Goal: Transaction & Acquisition: Book appointment/travel/reservation

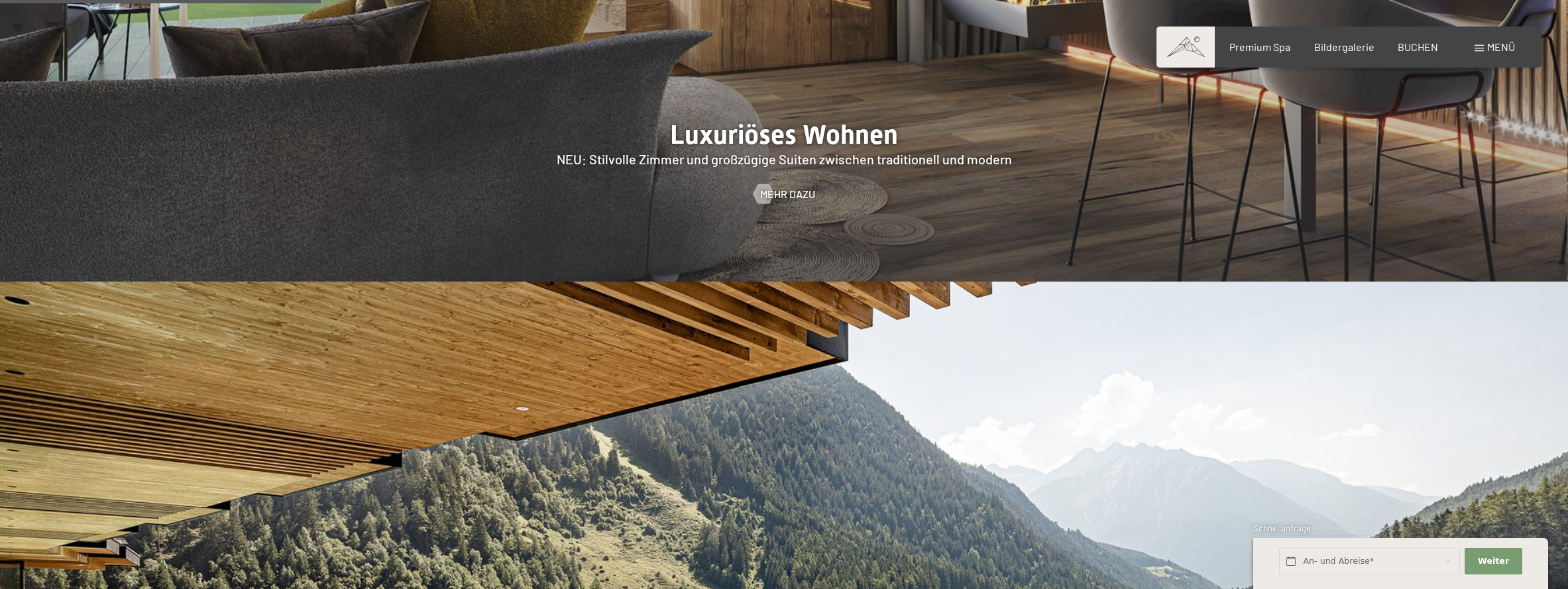
scroll to position [1657, 0]
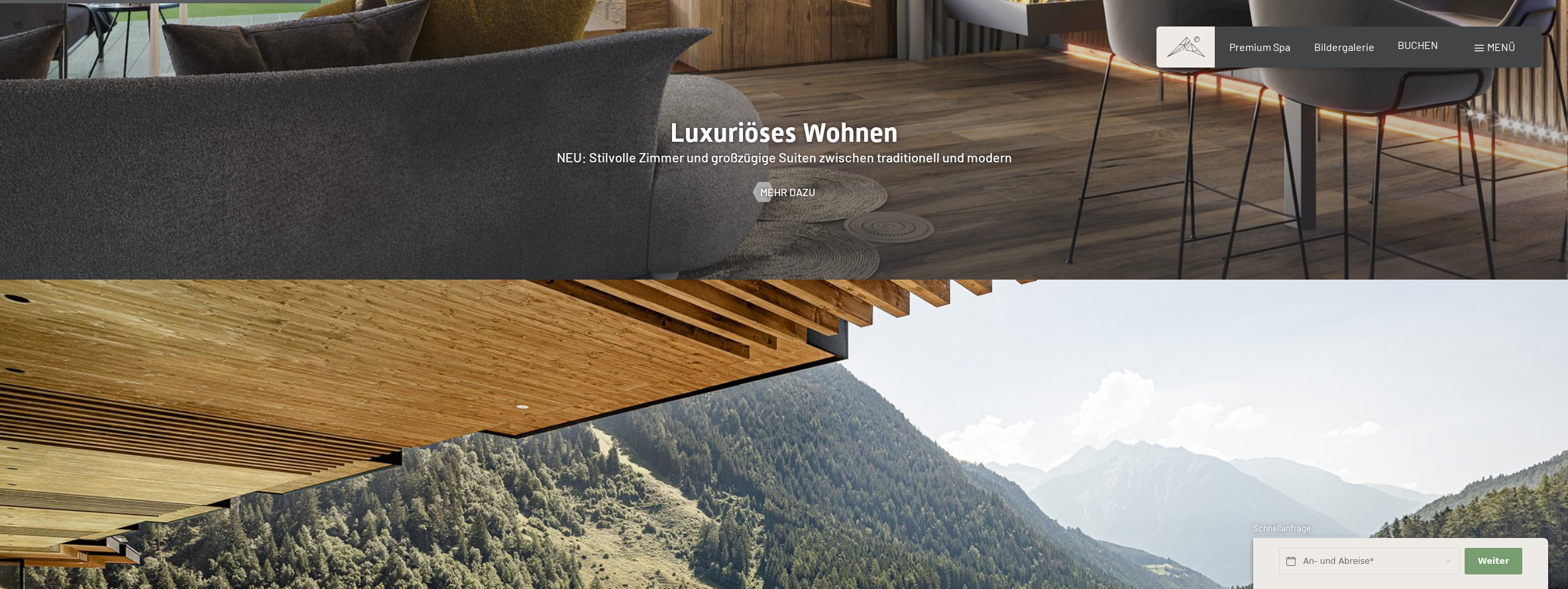
click at [1415, 49] on span "BUCHEN" at bounding box center [1418, 44] width 40 height 13
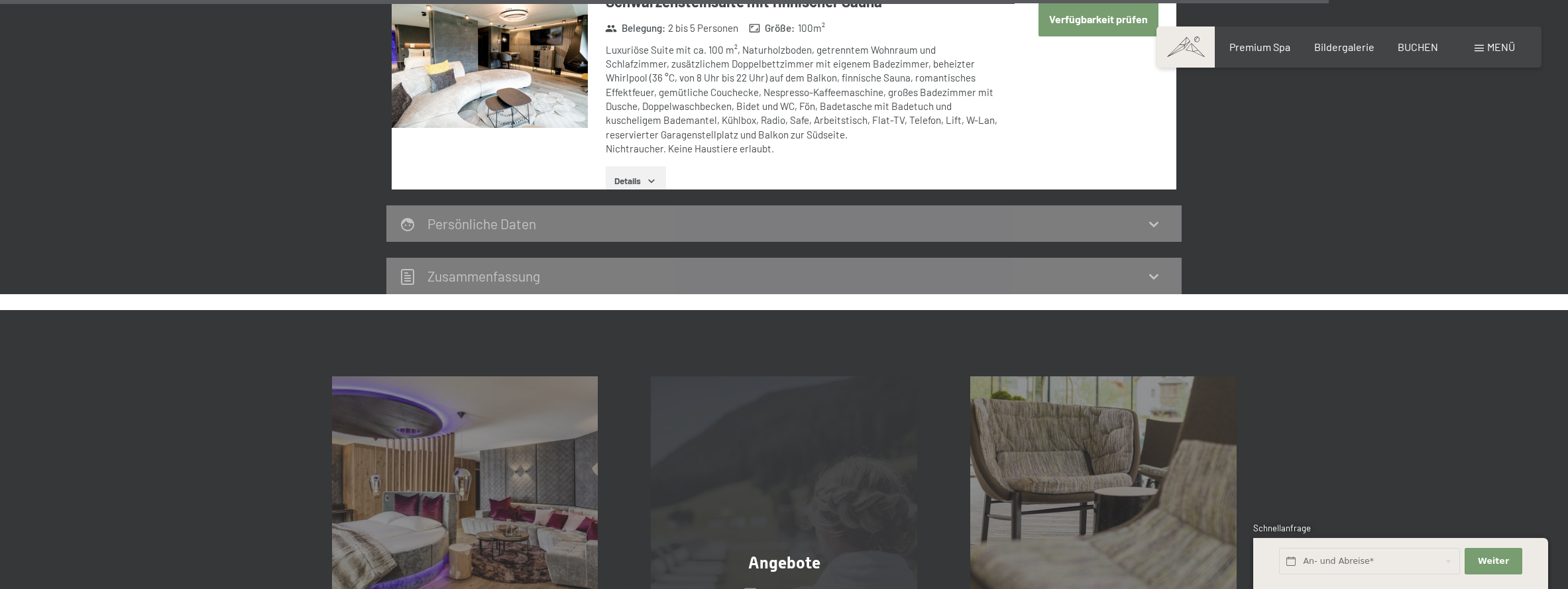
click at [859, 377] on div "Angebote Mehr erfahren" at bounding box center [784, 510] width 320 height 267
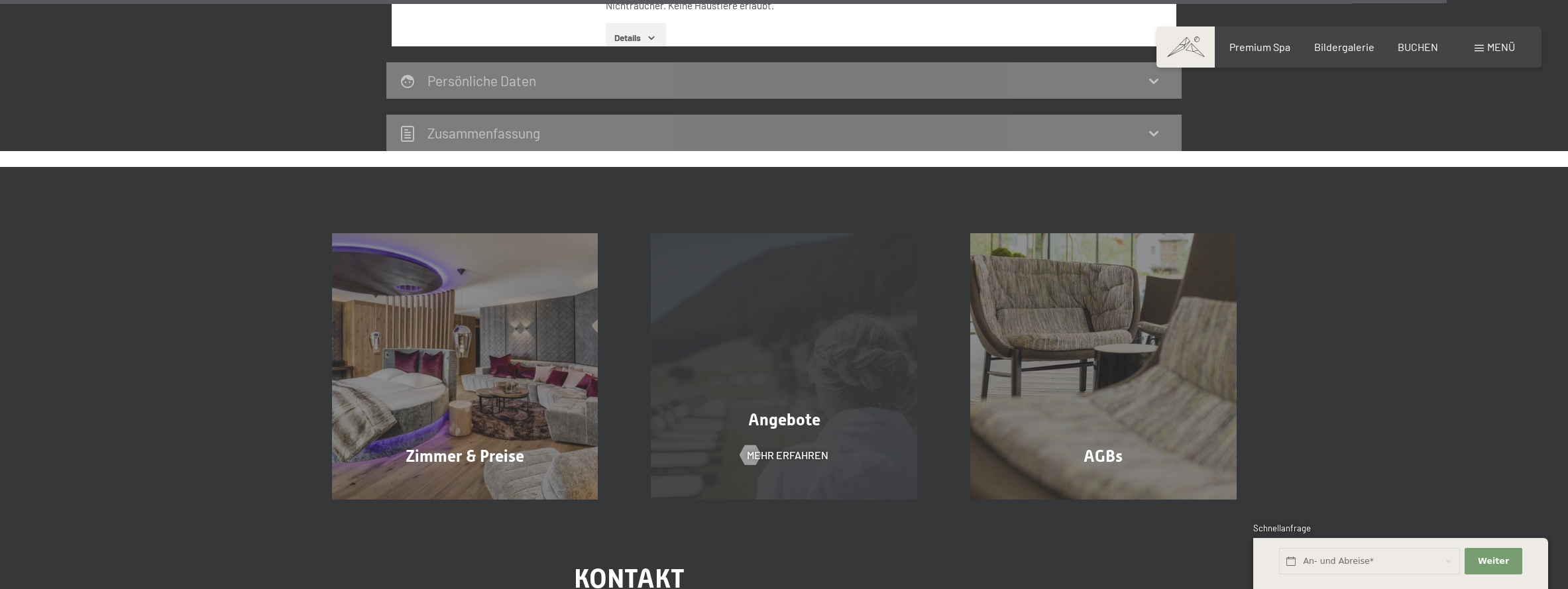
scroll to position [4213, 0]
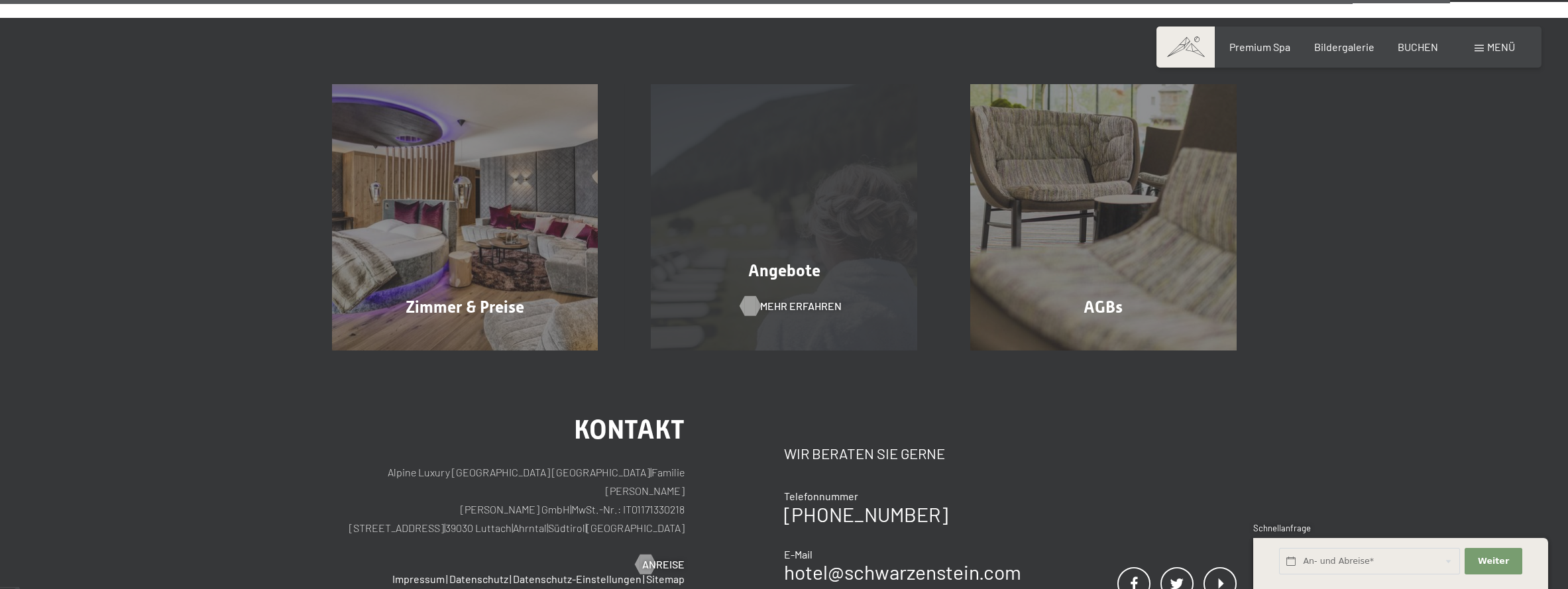
click at [784, 299] on span "Mehr erfahren" at bounding box center [800, 305] width 81 height 14
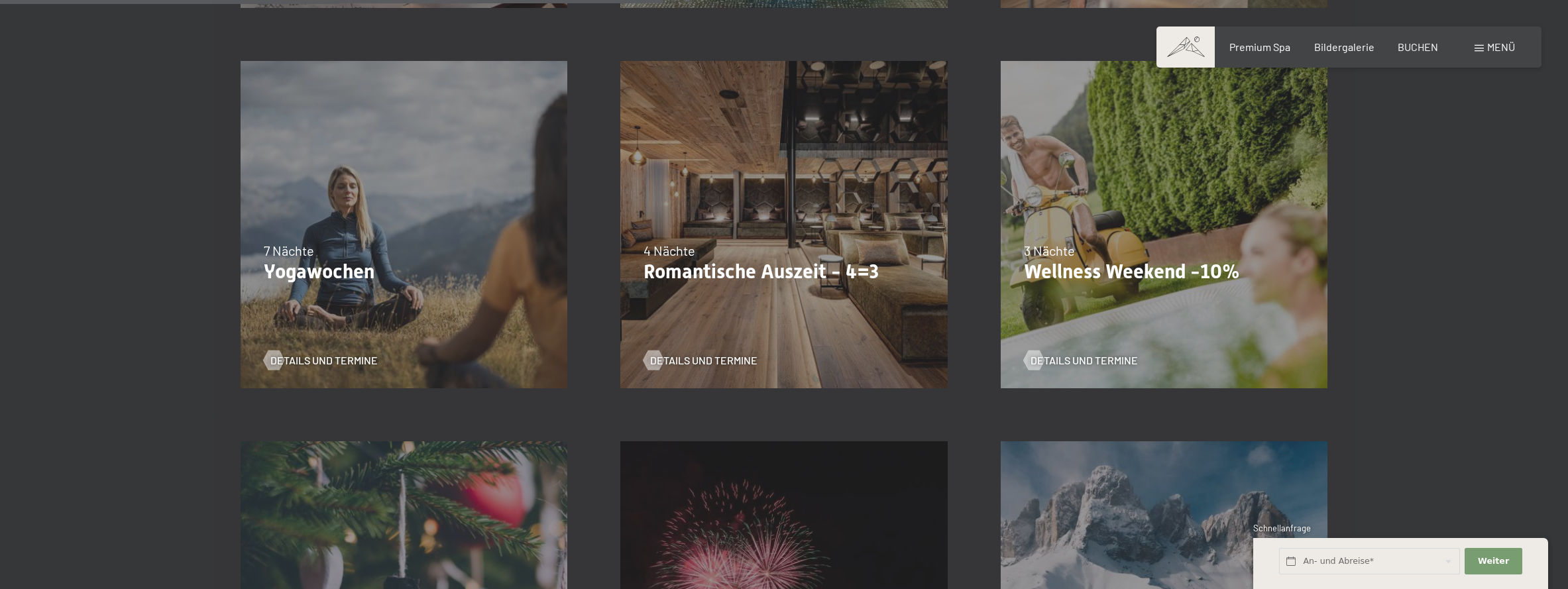
scroll to position [1126, 0]
click at [1122, 263] on p "Wellness Weekend -10%" at bounding box center [1164, 272] width 280 height 23
click at [1059, 352] on div "Details und Termine" at bounding box center [1159, 351] width 270 height 34
click at [1051, 361] on span "Details und Termine" at bounding box center [1097, 361] width 107 height 14
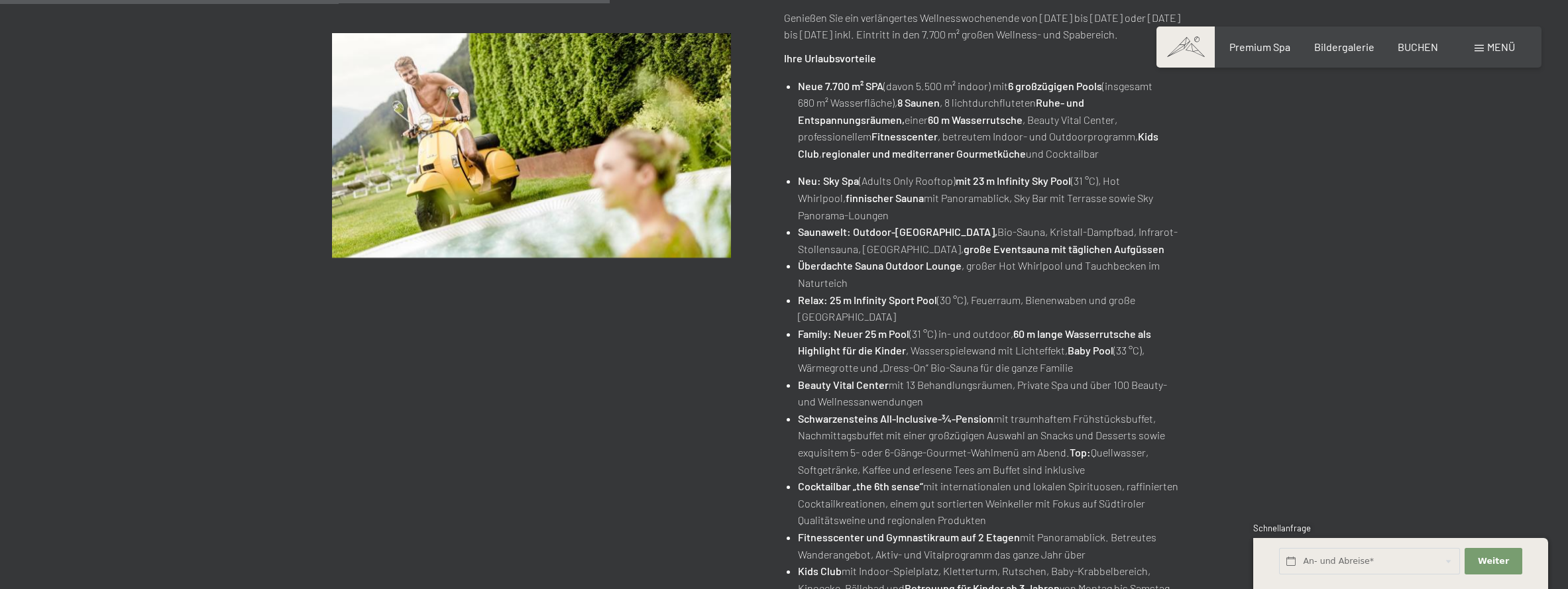
scroll to position [65, 0]
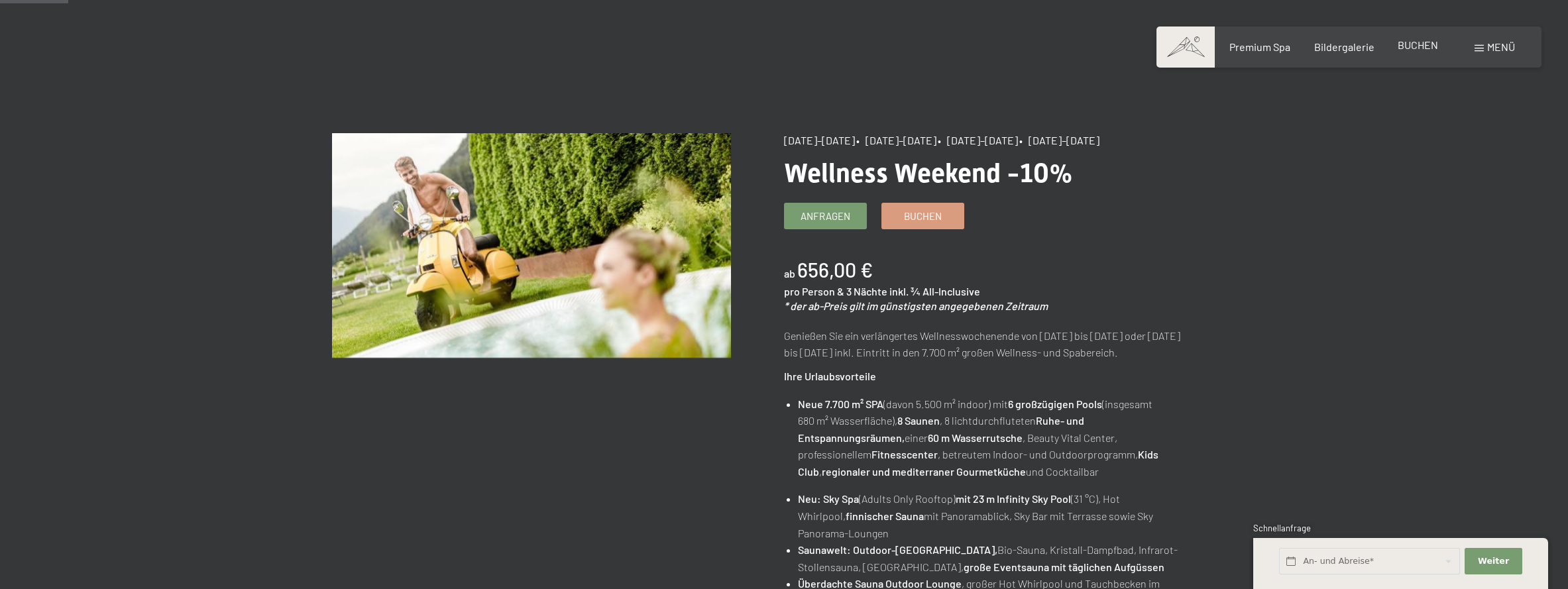
click at [1432, 42] on span "BUCHEN" at bounding box center [1418, 44] width 40 height 13
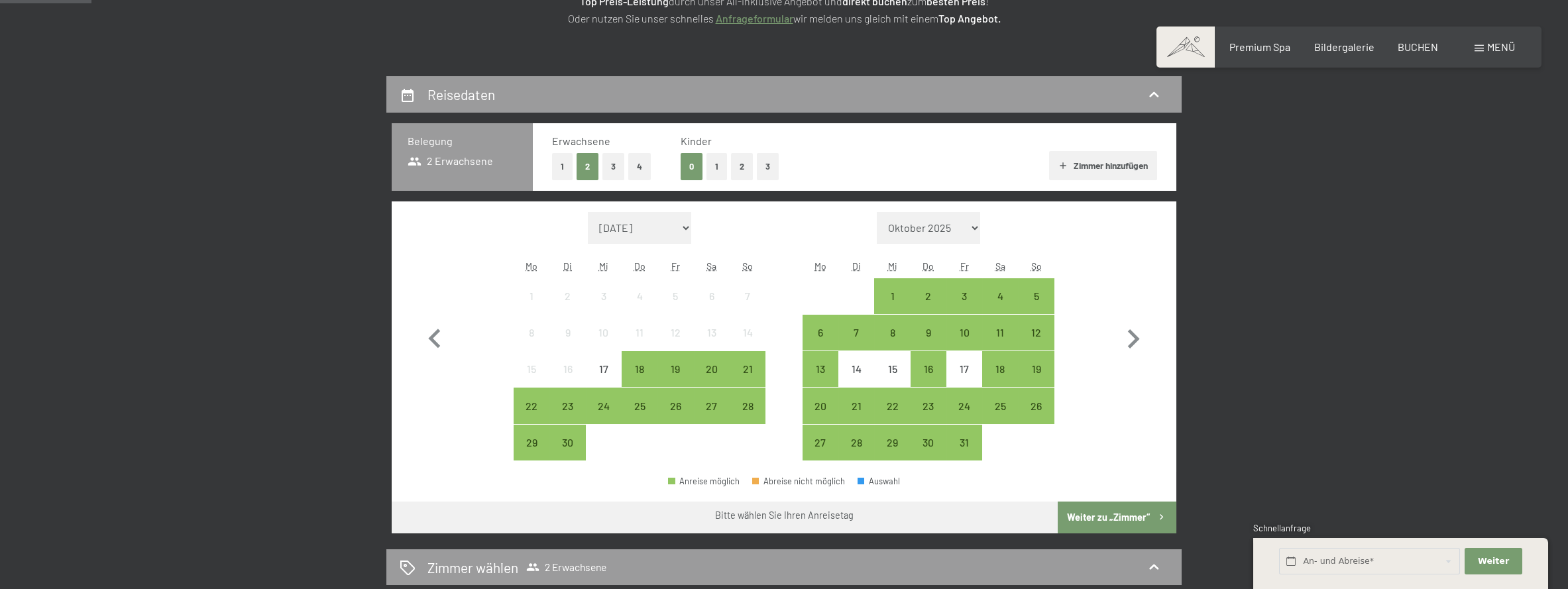
scroll to position [264, 0]
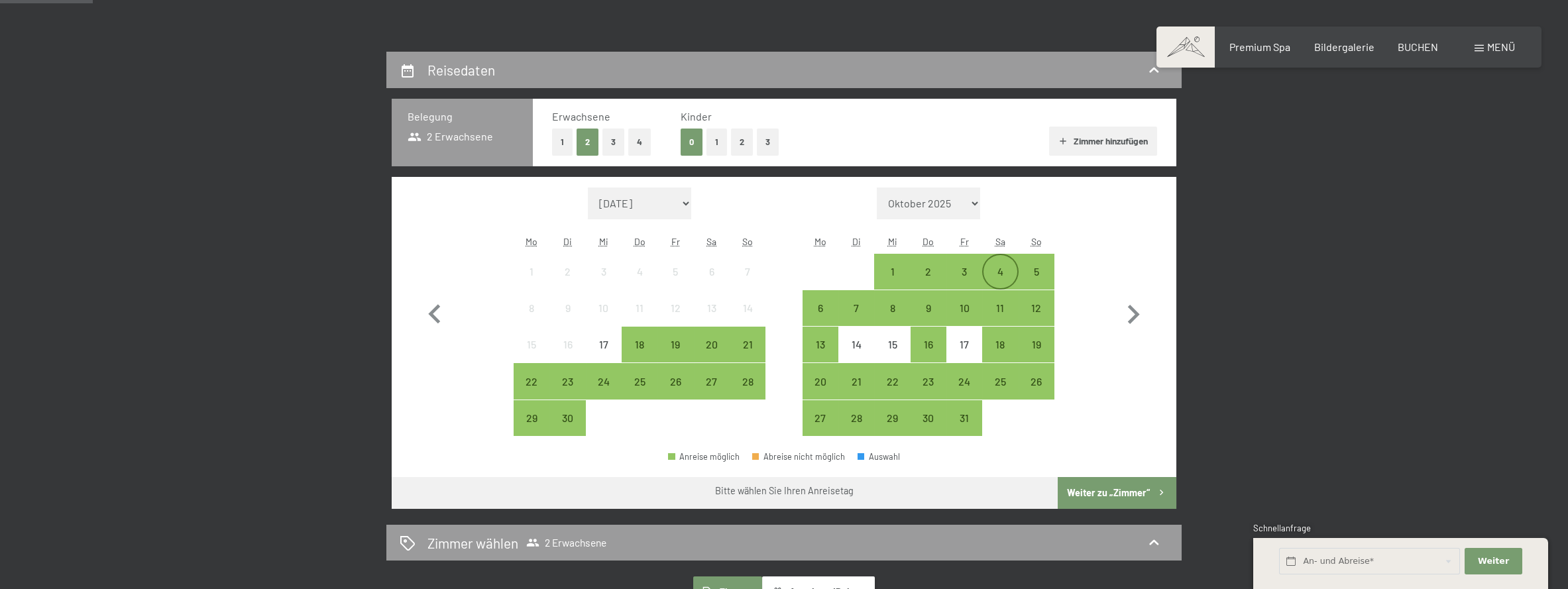
click at [1008, 270] on div "4" at bounding box center [999, 283] width 33 height 33
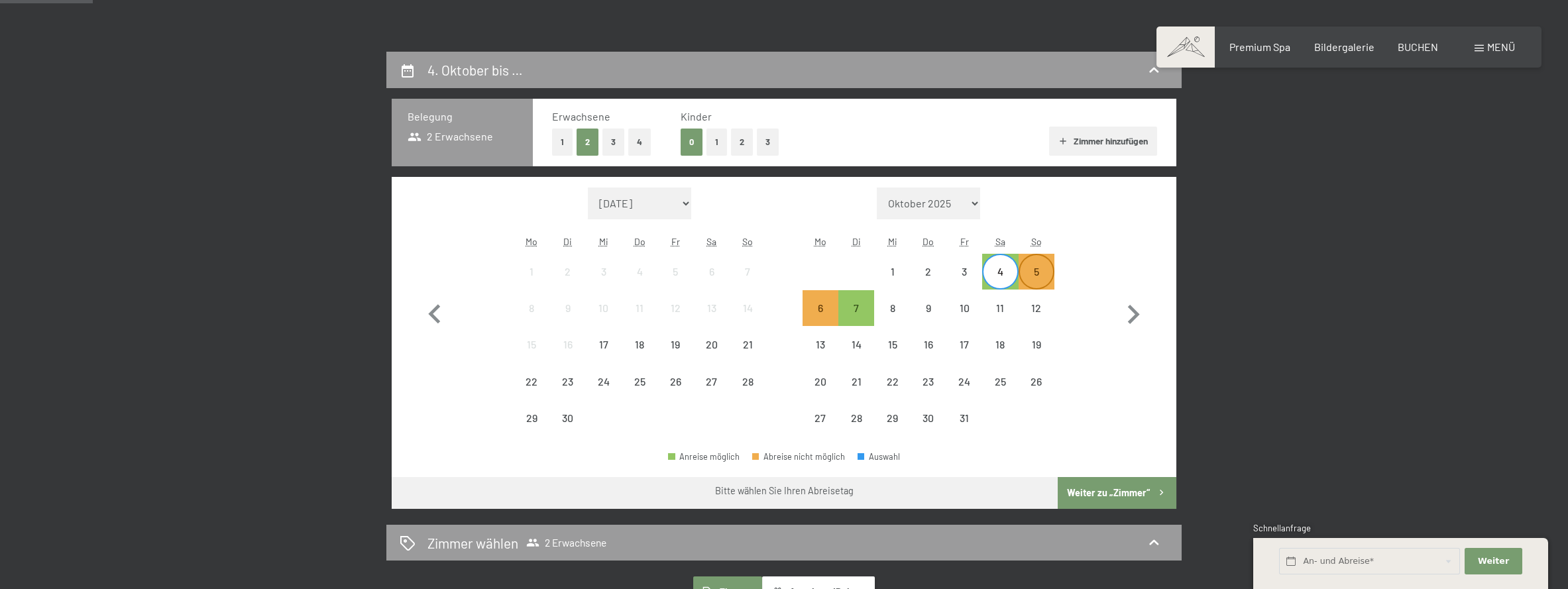
click at [1036, 281] on div "5" at bounding box center [1036, 283] width 33 height 33
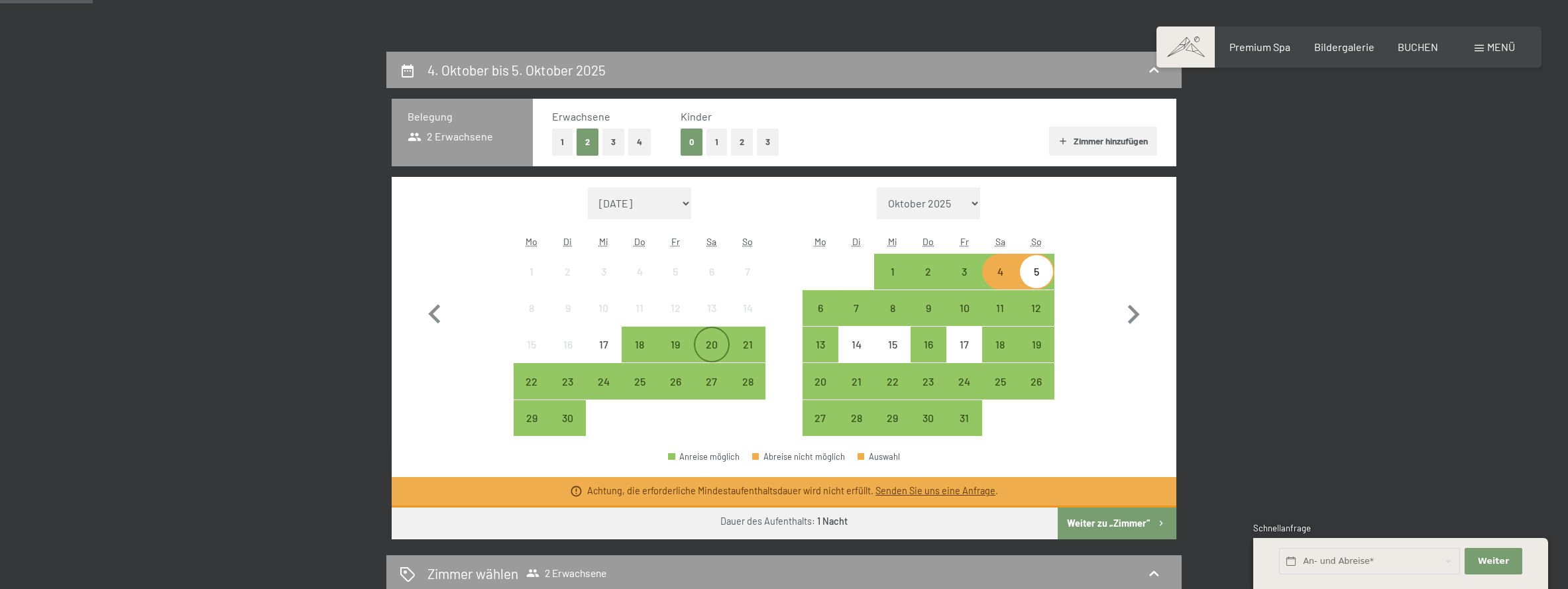
click at [706, 346] on div "20" at bounding box center [711, 355] width 33 height 33
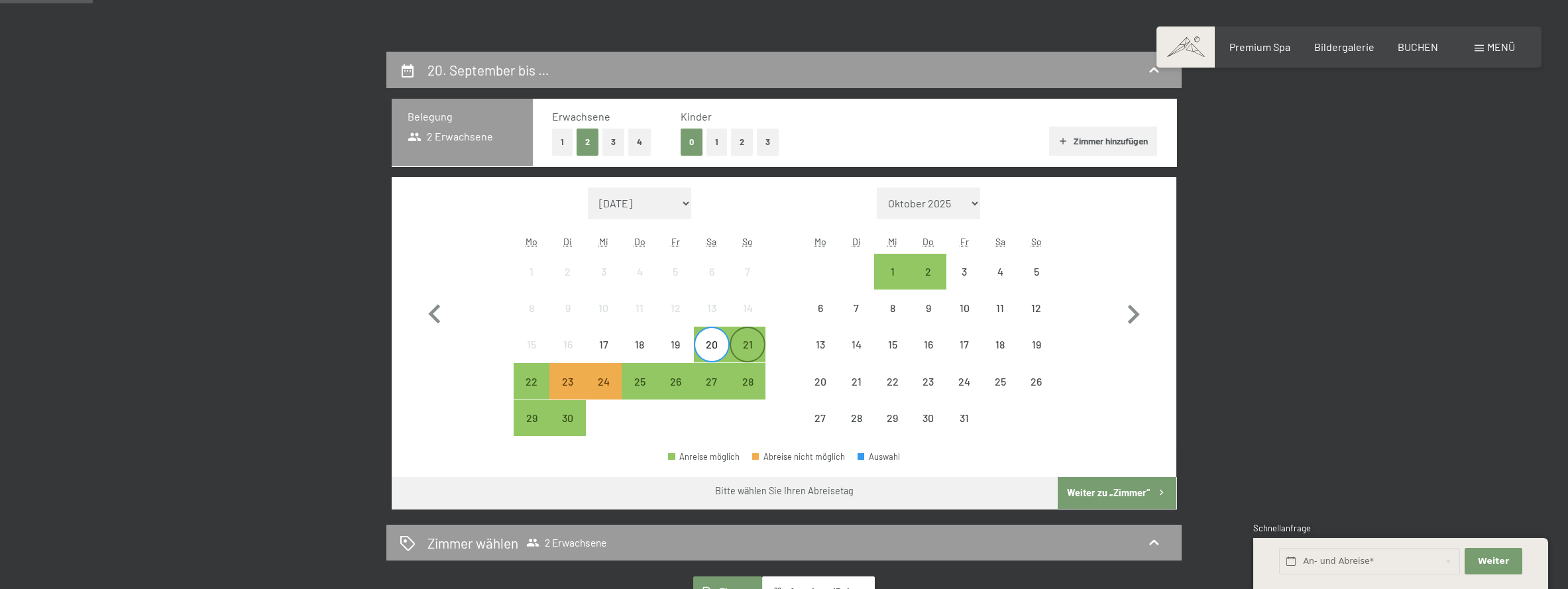
click at [750, 348] on div "21" at bounding box center [747, 355] width 33 height 33
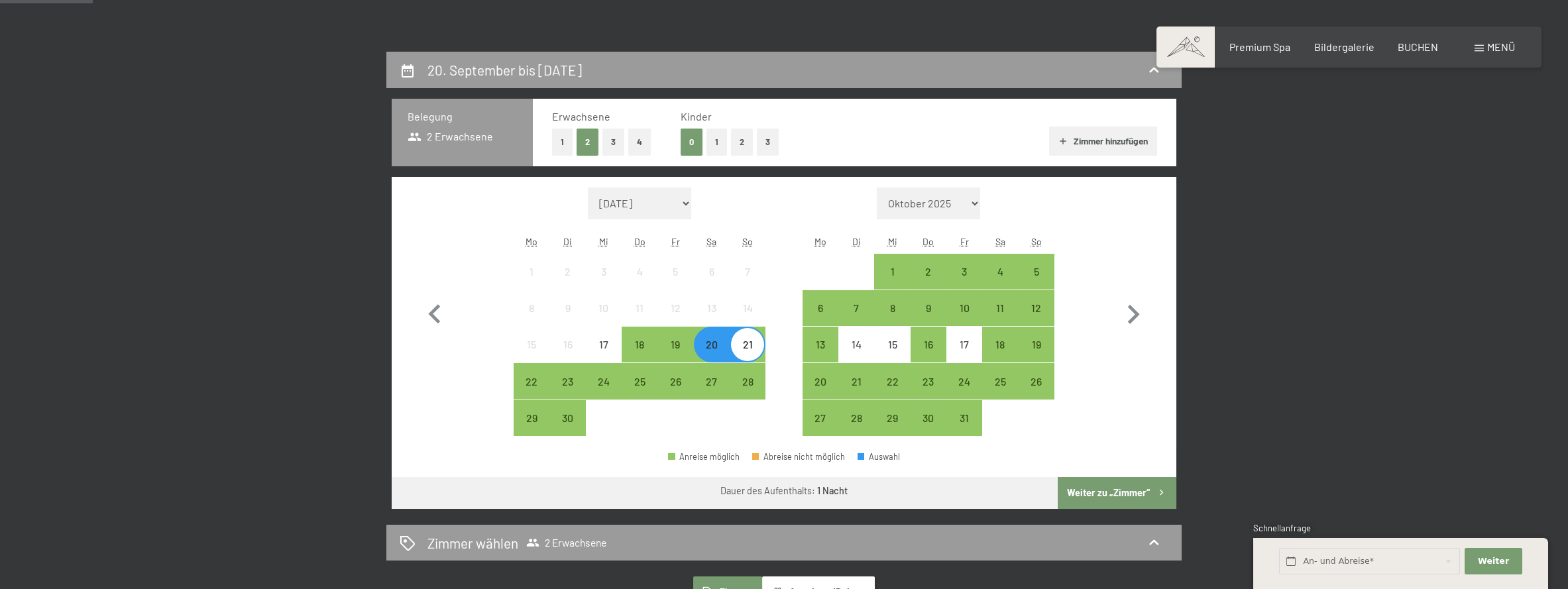
click at [1123, 494] on button "Weiter zu „Zimmer“" at bounding box center [1117, 493] width 118 height 32
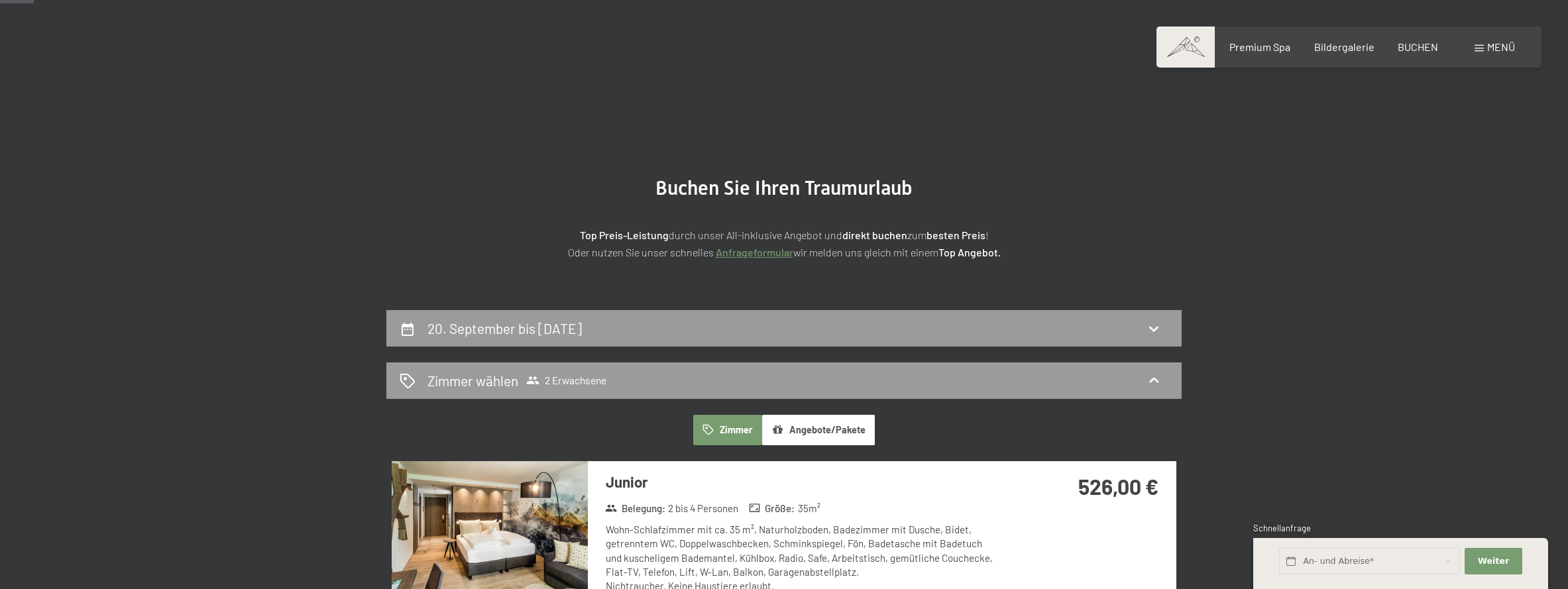
scroll to position [0, 0]
